Goal: Task Accomplishment & Management: Complete application form

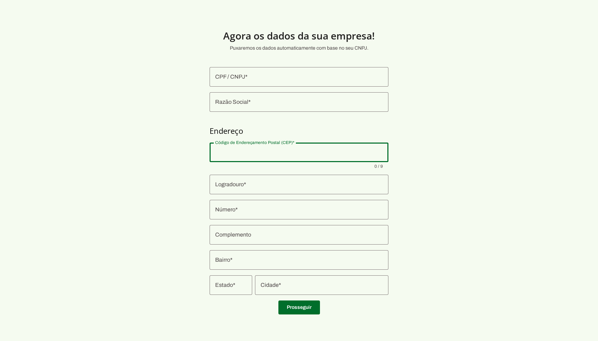
click at [282, 155] on input "Código de Endereçamento Postal (CEP)" at bounding box center [299, 152] width 168 height 8
paste input "55642-385"
type input "55642-385"
type md-outlined-text-field "55642-385"
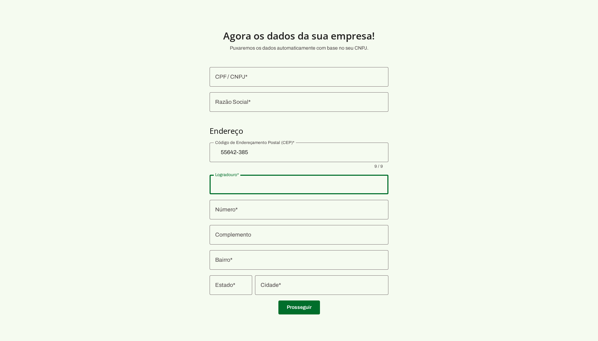
click at [462, 179] on section "Agora os dados da sua empresa! Puxaremos os dados automaticamente com base no s…" at bounding box center [299, 168] width 598 height 303
click at [366, 201] on div at bounding box center [299, 210] width 179 height 20
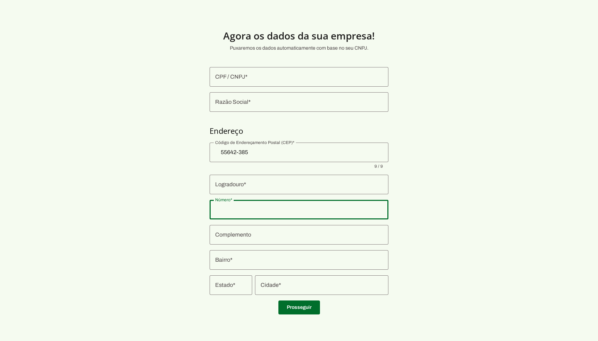
click at [412, 211] on section "Agora os dados da sua empresa! Puxaremos os dados automaticamente com base no s…" at bounding box center [299, 168] width 598 height 303
click at [368, 233] on input "Complemento" at bounding box center [299, 235] width 168 height 8
